Goal: Information Seeking & Learning: Learn about a topic

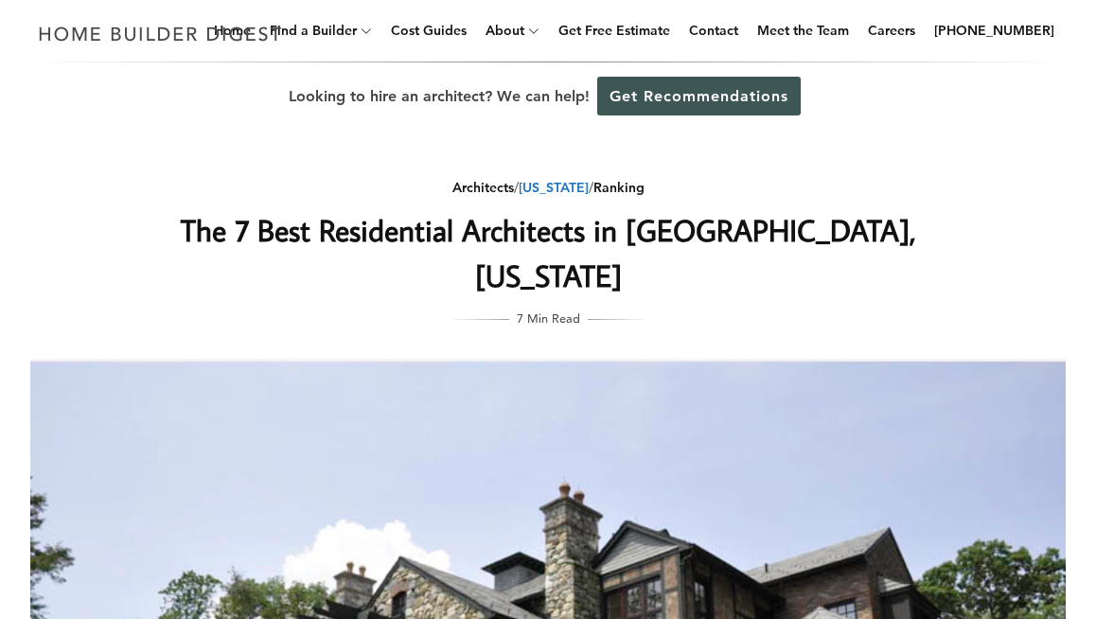
click at [562, 189] on link "[US_STATE]" at bounding box center [554, 187] width 70 height 17
click at [474, 183] on link "Architects" at bounding box center [484, 187] width 62 height 17
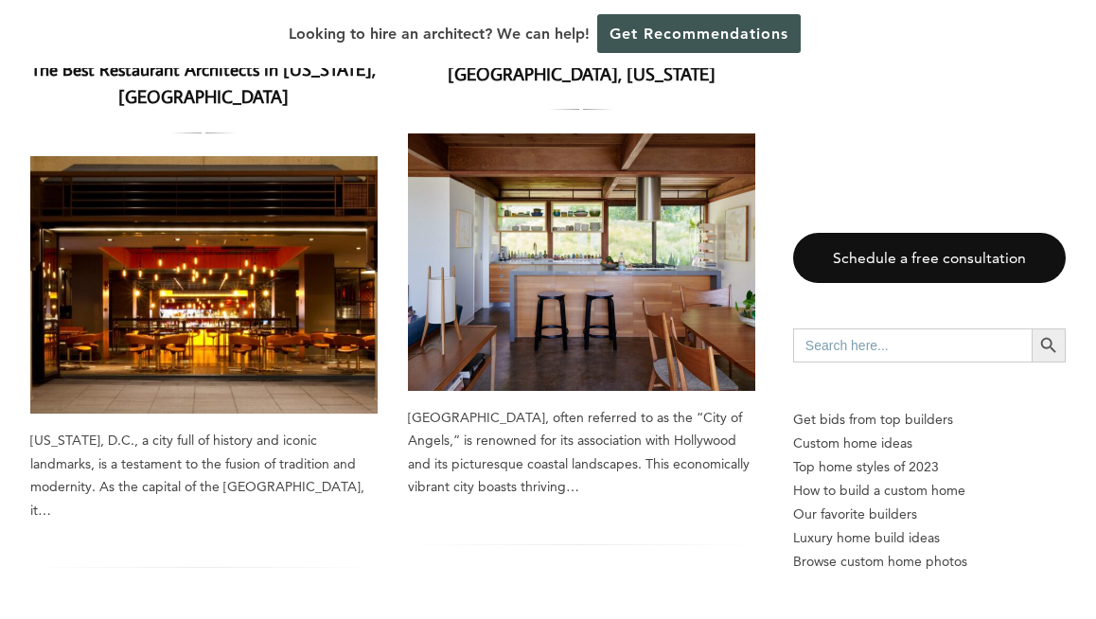
scroll to position [879, 0]
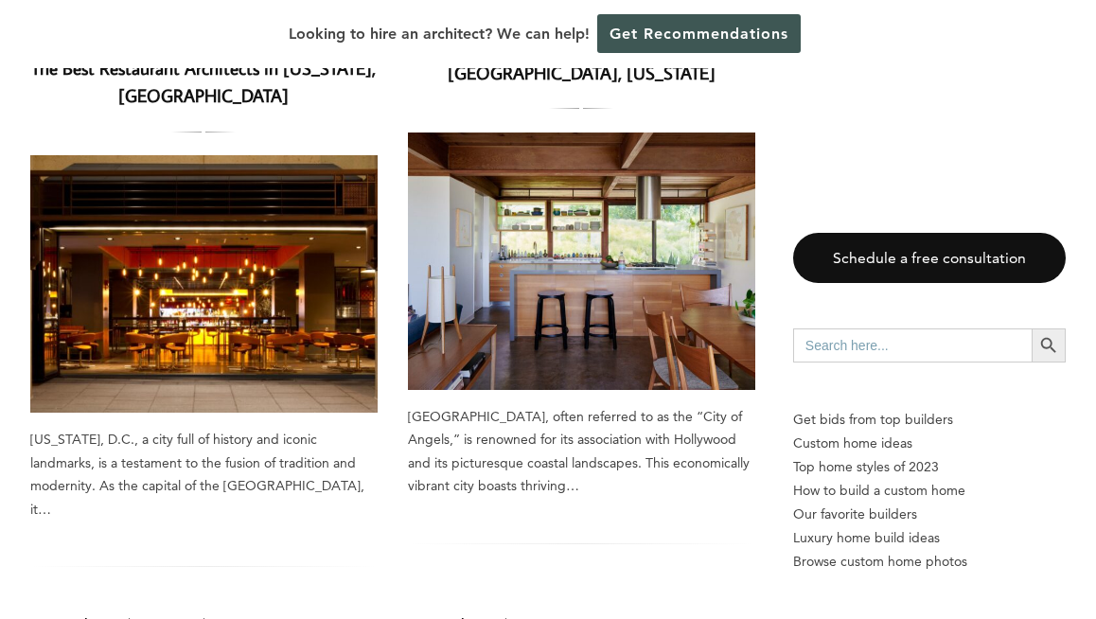
click at [909, 357] on input "Search for:" at bounding box center [912, 346] width 239 height 34
type input "new jersey"
click at [1032, 329] on button "Search Button" at bounding box center [1049, 346] width 34 height 34
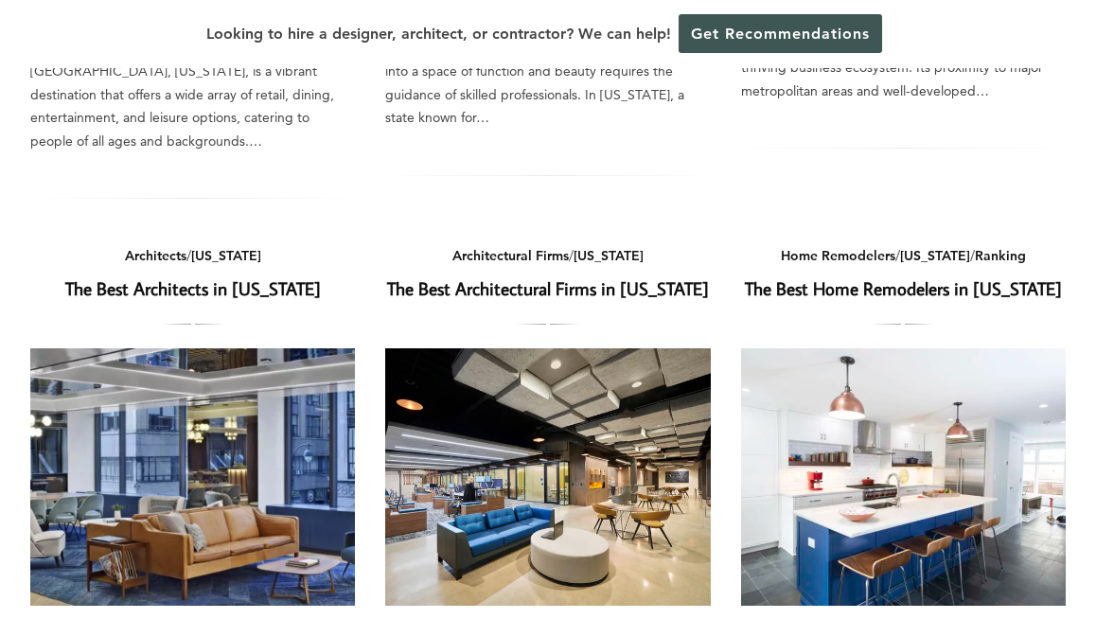
scroll to position [809, 0]
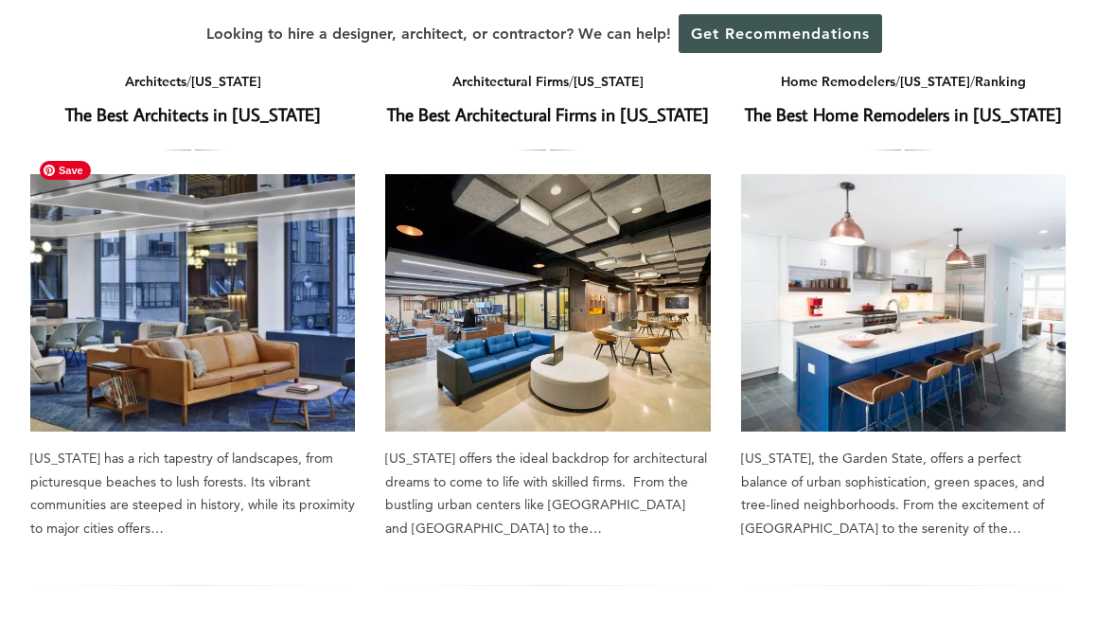
click at [225, 265] on img at bounding box center [192, 303] width 325 height 258
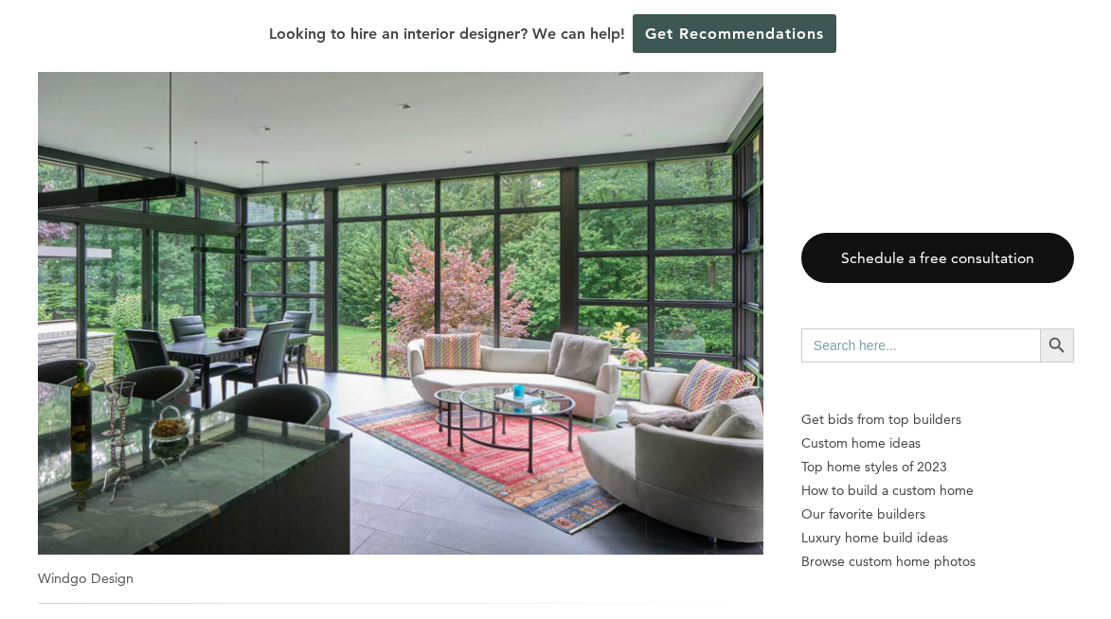
scroll to position [6544, 0]
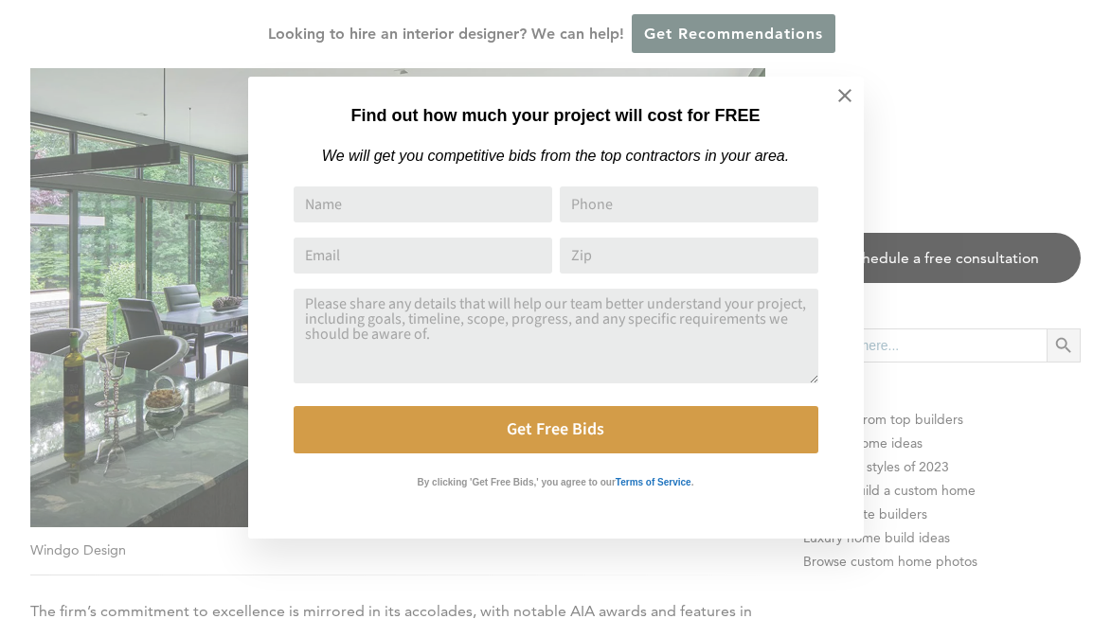
click at [980, 152] on div "Find out how much your project will cost for FREE We will get you competitive b…" at bounding box center [555, 309] width 1111 height 619
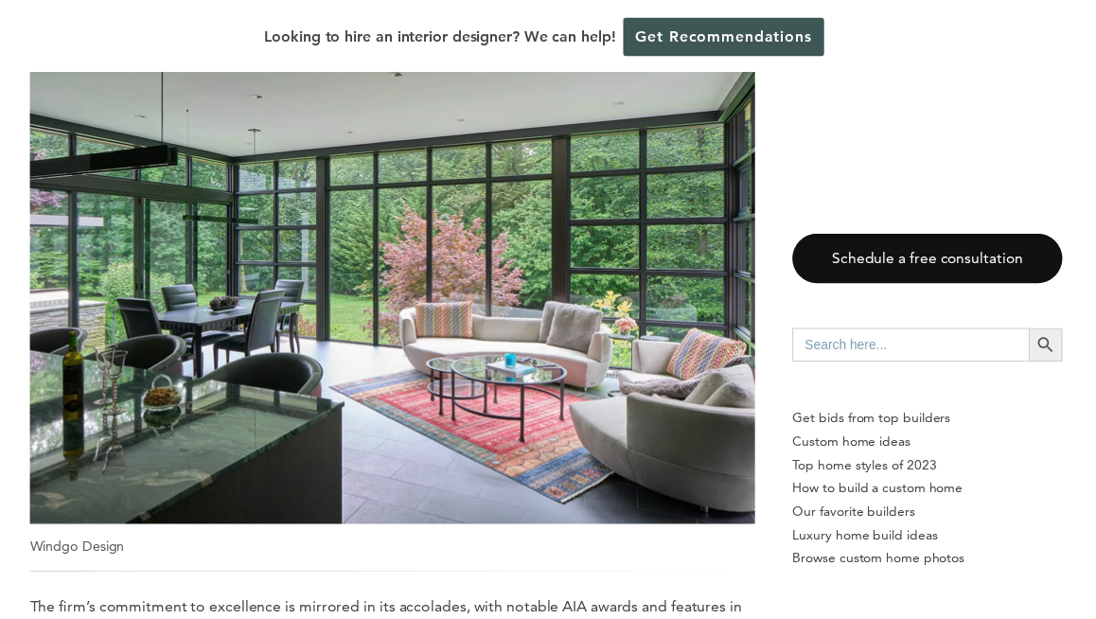
scroll to position [6501, 0]
